Goal: Entertainment & Leisure: Consume media (video, audio)

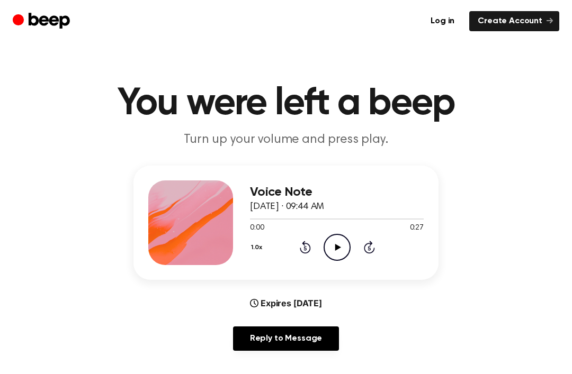
click at [332, 251] on icon "Play Audio" at bounding box center [336, 247] width 27 height 27
click at [345, 252] on icon "Pause Audio" at bounding box center [336, 247] width 27 height 27
click at [343, 249] on icon "Play Audio" at bounding box center [336, 247] width 27 height 27
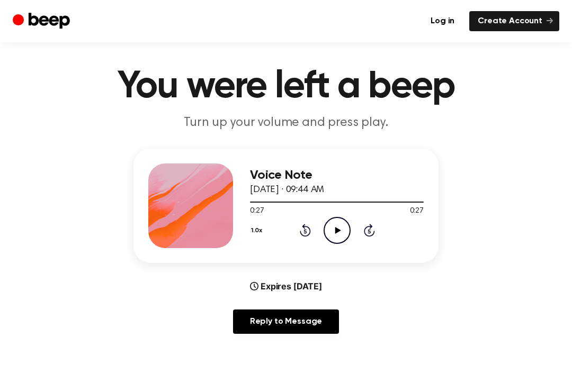
scroll to position [19, 0]
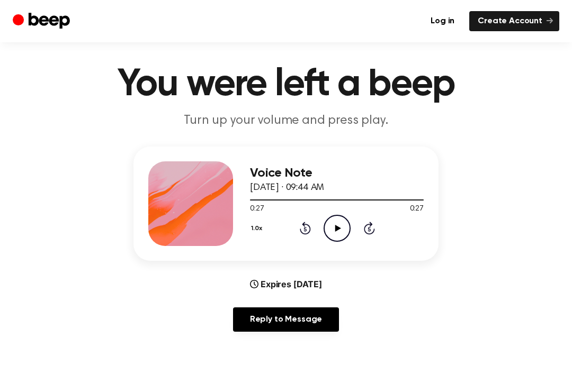
click at [305, 222] on icon "Rewind 5 seconds" at bounding box center [305, 228] width 12 height 14
click at [302, 232] on icon at bounding box center [305, 228] width 11 height 13
click at [309, 222] on icon "Rewind 5 seconds" at bounding box center [305, 228] width 12 height 14
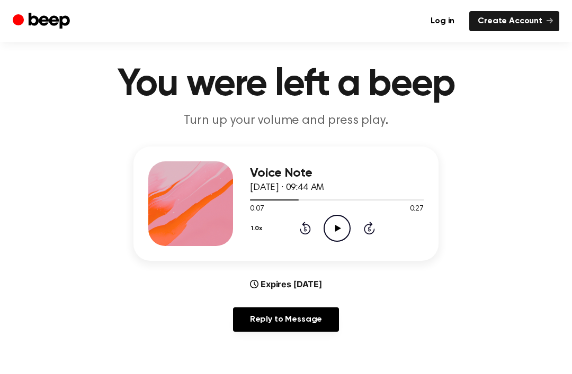
click at [312, 226] on div "1.0x Rewind 5 seconds Play Audio Skip 5 seconds" at bounding box center [337, 228] width 174 height 27
click at [326, 227] on icon "Play Audio" at bounding box center [336, 228] width 27 height 27
click at [326, 226] on icon "Pause Audio" at bounding box center [336, 228] width 27 height 27
click at [308, 228] on icon "Rewind 5 seconds" at bounding box center [305, 228] width 12 height 14
click at [351, 232] on div "1.0x Rewind 5 seconds Play Audio Skip 5 seconds" at bounding box center [337, 228] width 174 height 27
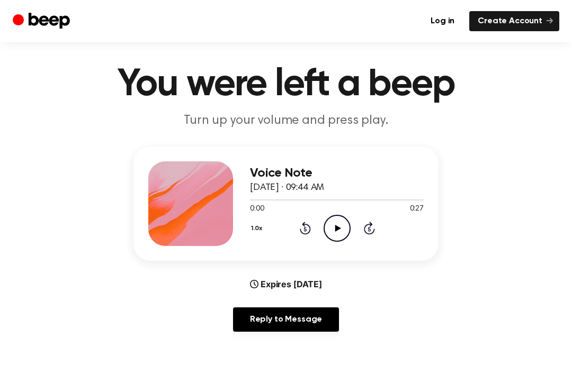
click at [330, 233] on icon "Play Audio" at bounding box center [336, 228] width 27 height 27
